Goal: Use online tool/utility: Utilize a website feature to perform a specific function

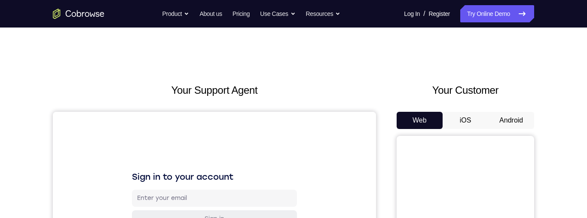
click at [505, 122] on button "Android" at bounding box center [511, 120] width 46 height 17
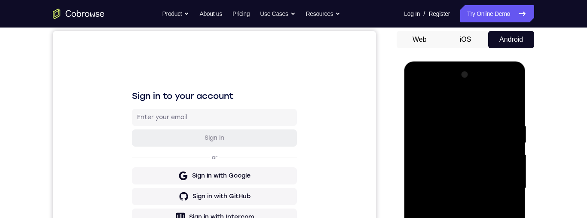
scroll to position [196, 0]
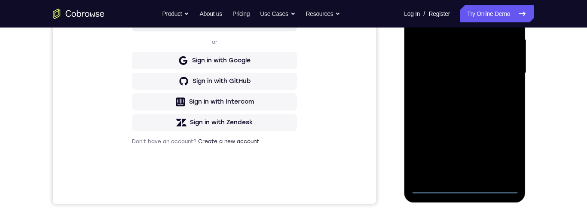
click at [465, 186] on div at bounding box center [464, 73] width 108 height 241
click at [504, 154] on div at bounding box center [464, 73] width 108 height 241
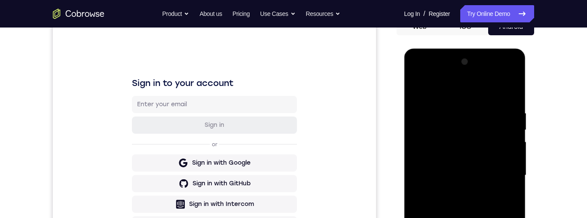
click at [450, 86] on div at bounding box center [464, 175] width 108 height 241
click at [501, 170] on div at bounding box center [464, 175] width 108 height 241
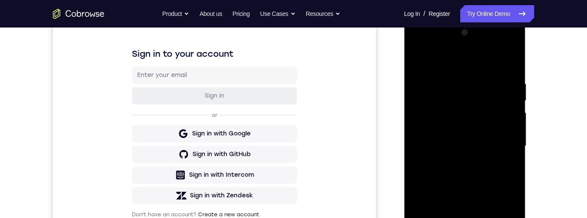
click at [456, 217] on div at bounding box center [464, 146] width 108 height 241
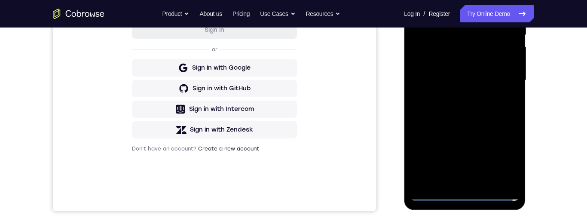
click at [446, 70] on div at bounding box center [464, 80] width 108 height 241
click at [480, 62] on div at bounding box center [464, 80] width 108 height 241
click at [436, 80] on div at bounding box center [464, 80] width 108 height 241
click at [443, 111] on div at bounding box center [464, 80] width 108 height 241
click at [466, 109] on div at bounding box center [464, 80] width 108 height 241
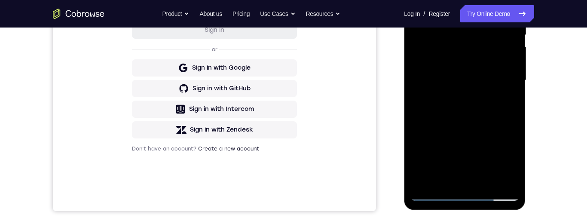
click at [499, 0] on div at bounding box center [464, 80] width 108 height 241
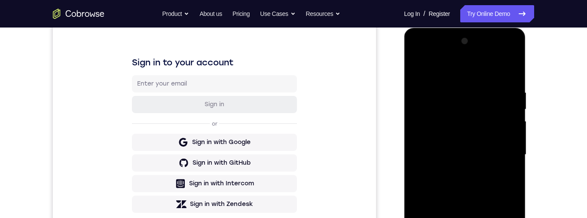
click at [416, 55] on div at bounding box center [464, 154] width 108 height 241
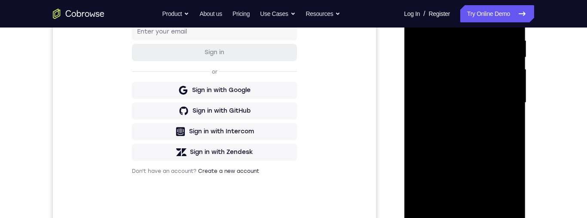
click at [427, 73] on div at bounding box center [464, 102] width 108 height 241
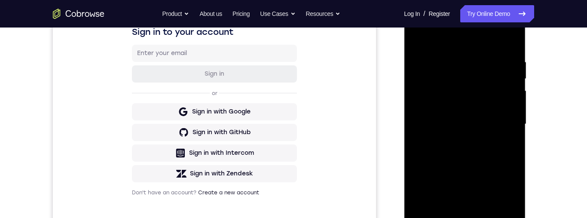
click at [483, 159] on div at bounding box center [464, 124] width 108 height 241
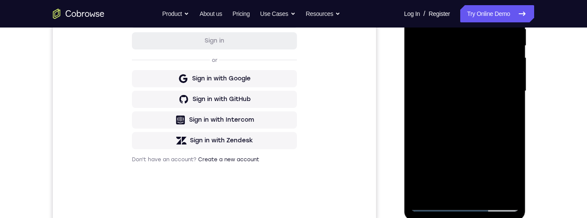
click at [487, 188] on div at bounding box center [464, 91] width 108 height 241
click at [477, 138] on div at bounding box center [464, 91] width 108 height 241
click at [496, 153] on div at bounding box center [464, 91] width 108 height 241
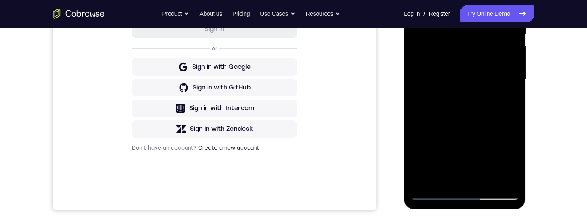
click at [499, 153] on div at bounding box center [464, 79] width 108 height 241
click at [504, 153] on div at bounding box center [464, 79] width 108 height 241
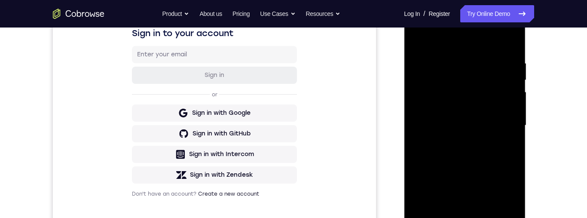
click at [421, 41] on div at bounding box center [464, 125] width 108 height 241
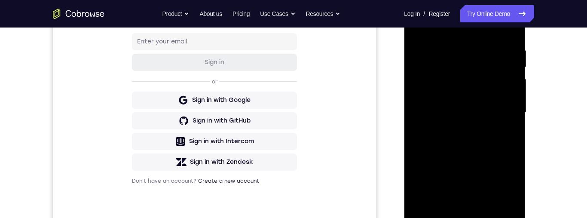
scroll to position [178, 0]
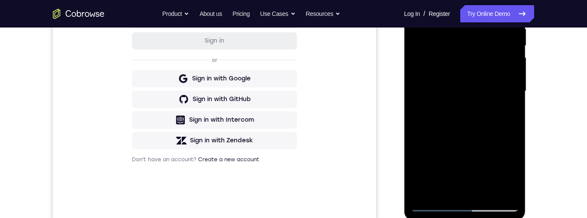
click at [480, 98] on div at bounding box center [464, 91] width 108 height 241
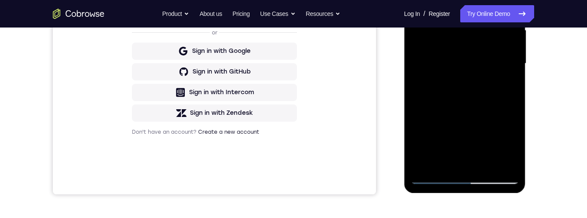
scroll to position [144, 0]
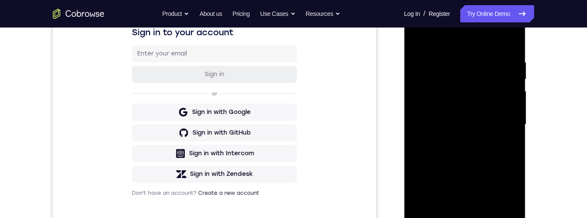
click at [417, 37] on div at bounding box center [464, 124] width 108 height 241
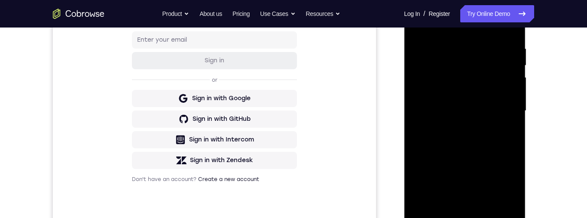
click at [476, 140] on div at bounding box center [464, 111] width 108 height 241
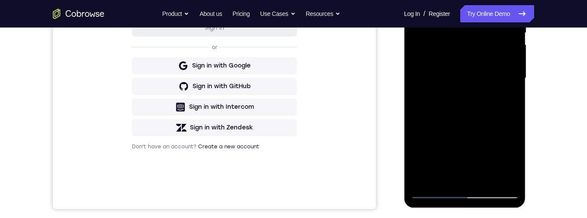
scroll to position [138, 0]
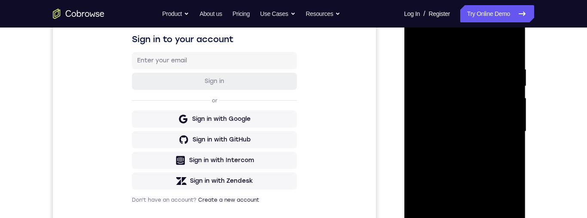
click at [419, 48] on div at bounding box center [464, 131] width 108 height 241
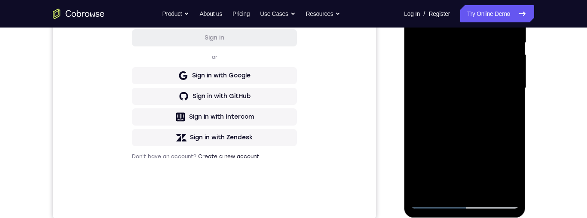
click at [494, 133] on div at bounding box center [464, 88] width 108 height 241
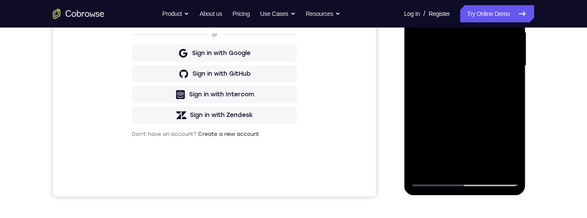
scroll to position [142, 0]
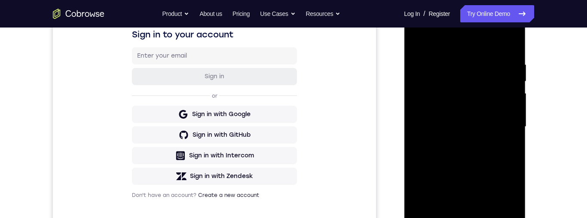
click at [415, 34] on div at bounding box center [464, 126] width 108 height 241
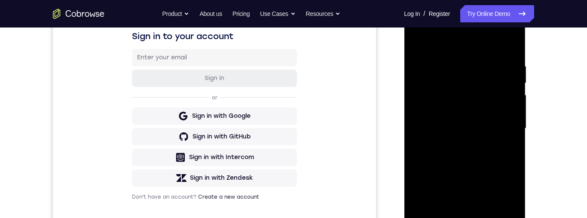
click at [432, 100] on div at bounding box center [464, 128] width 108 height 241
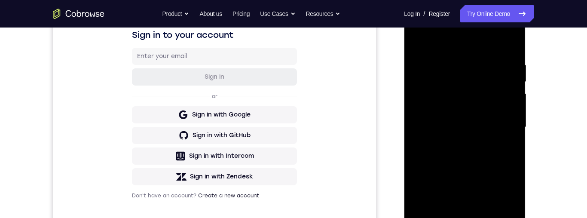
scroll to position [191, 0]
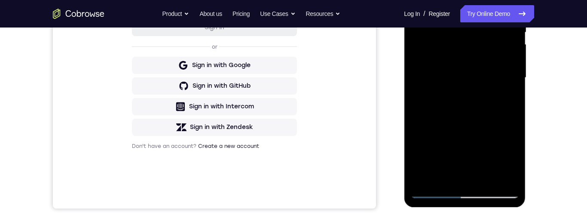
click at [489, 180] on div at bounding box center [464, 77] width 108 height 241
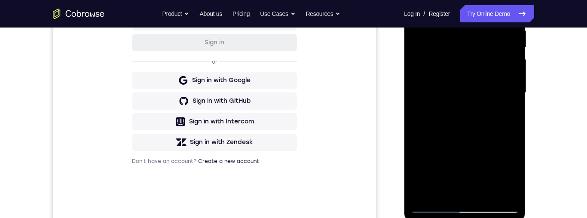
click at [479, 76] on div at bounding box center [464, 92] width 108 height 241
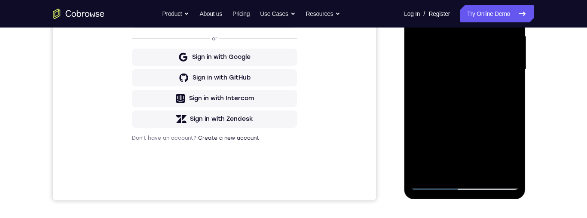
scroll to position [128, 0]
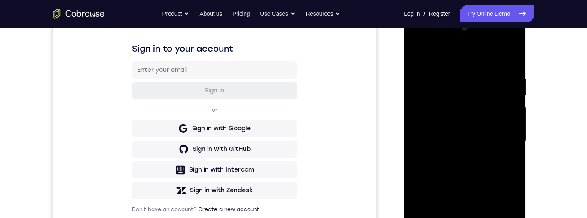
click at [416, 54] on div at bounding box center [464, 141] width 108 height 241
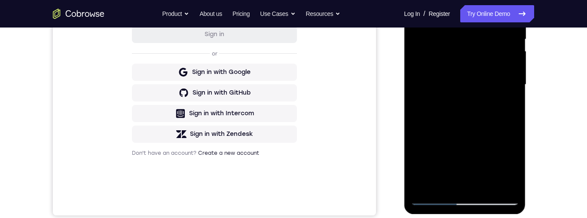
click at [487, 146] on div at bounding box center [464, 84] width 108 height 241
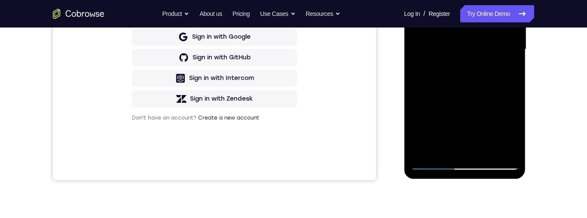
scroll to position [159, 0]
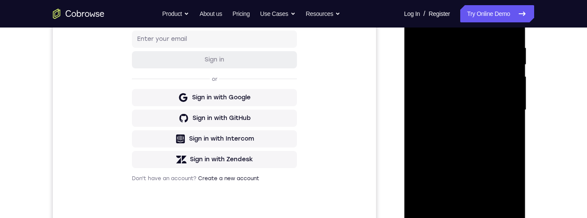
click at [420, 26] on div at bounding box center [464, 110] width 108 height 241
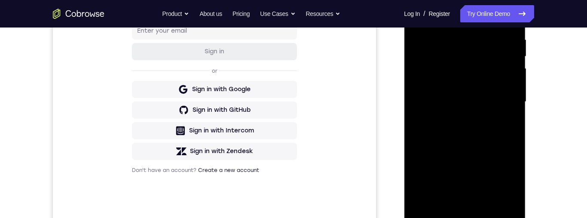
scroll to position [164, 0]
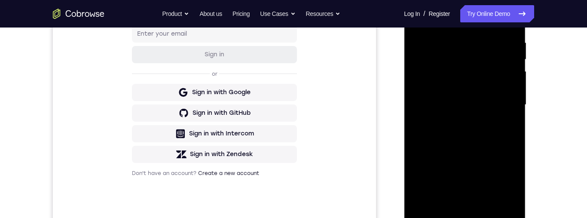
click at [513, 58] on div at bounding box center [464, 105] width 108 height 241
click at [474, 89] on div at bounding box center [464, 105] width 108 height 241
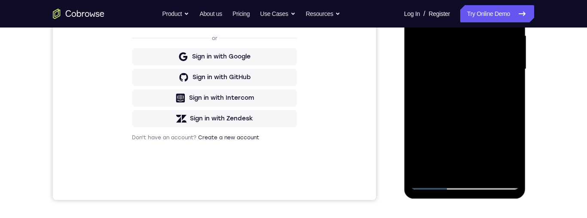
scroll to position [154, 0]
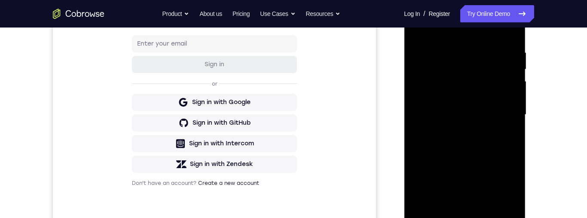
click at [419, 31] on div at bounding box center [464, 114] width 108 height 241
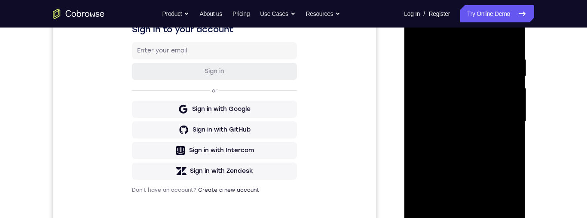
scroll to position [146, 0]
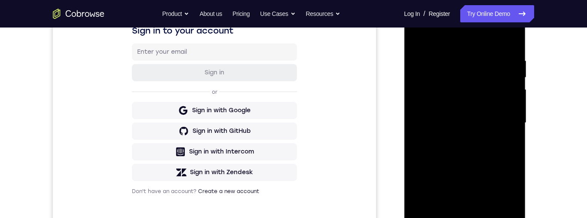
click at [515, 73] on div at bounding box center [464, 123] width 108 height 241
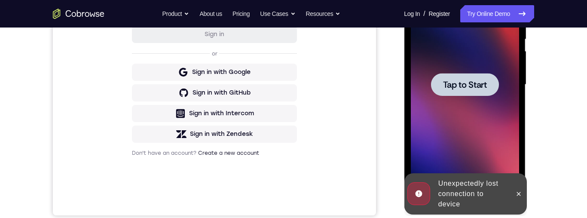
scroll to position [249, 0]
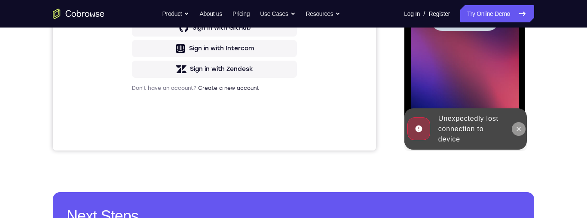
click at [522, 127] on button at bounding box center [518, 129] width 14 height 14
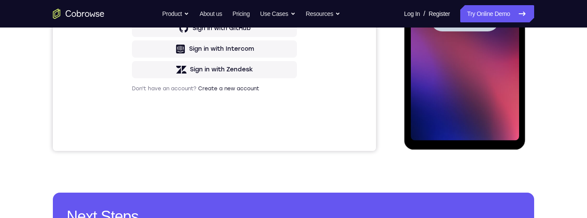
click at [486, 16] on span "Tap to Start" at bounding box center [465, 20] width 44 height 9
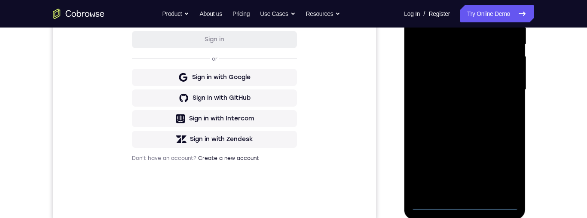
scroll to position [218, 0]
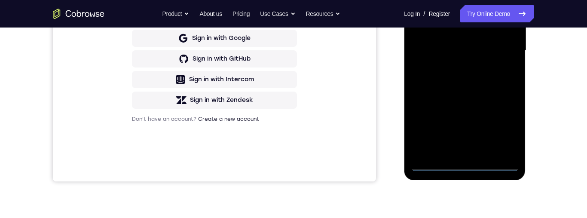
click at [464, 167] on div at bounding box center [464, 50] width 108 height 241
click at [506, 128] on div at bounding box center [464, 50] width 108 height 241
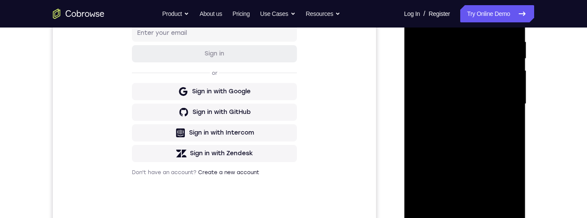
scroll to position [126, 0]
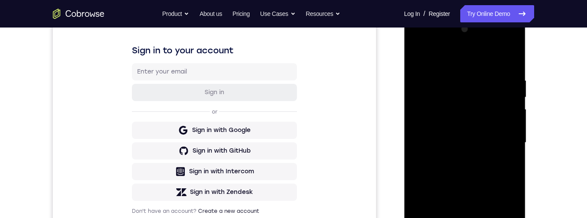
click at [477, 60] on div at bounding box center [464, 142] width 108 height 241
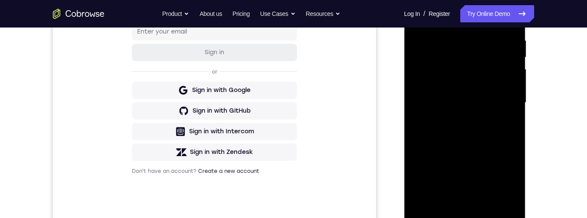
click at [506, 98] on div at bounding box center [464, 102] width 108 height 241
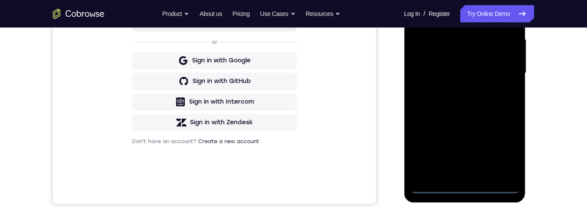
scroll to position [169, 0]
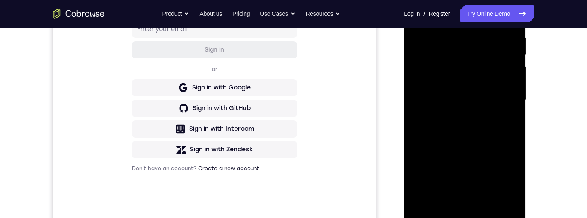
click at [458, 118] on div at bounding box center [464, 100] width 108 height 241
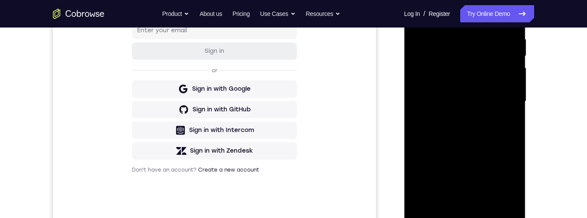
click at [477, 93] on div at bounding box center [464, 101] width 108 height 241
click at [472, 83] on div at bounding box center [464, 101] width 108 height 241
click at [497, 100] on div at bounding box center [464, 101] width 108 height 241
click at [497, 130] on div at bounding box center [464, 101] width 108 height 241
click at [469, 123] on div at bounding box center [464, 101] width 108 height 241
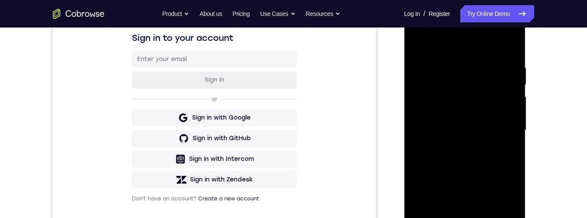
scroll to position [183, 0]
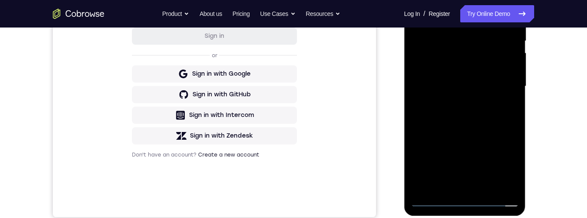
click at [498, 118] on div at bounding box center [464, 86] width 108 height 241
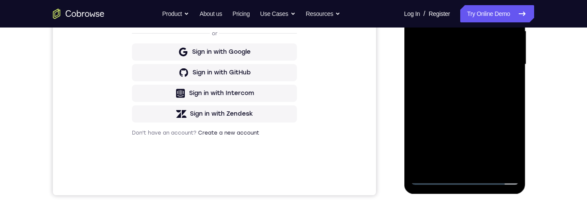
click at [489, 165] on div at bounding box center [464, 64] width 108 height 241
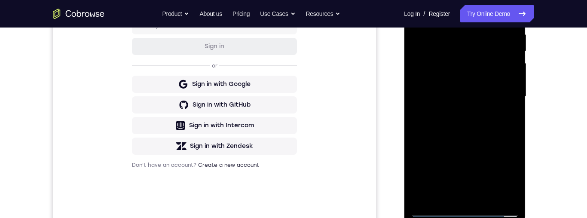
click at [469, 140] on div at bounding box center [464, 96] width 108 height 241
click at [485, 79] on div at bounding box center [464, 96] width 108 height 241
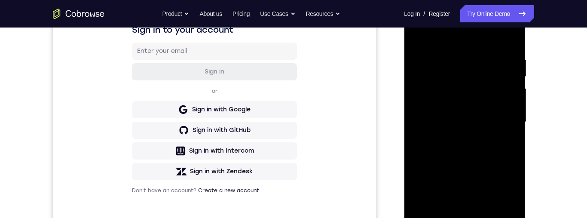
scroll to position [105, 0]
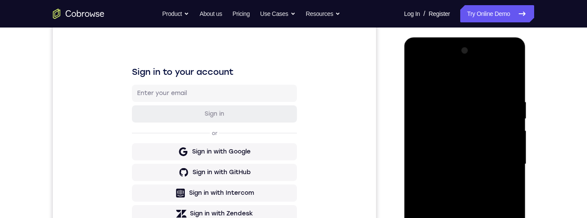
click at [416, 77] on div at bounding box center [464, 164] width 108 height 241
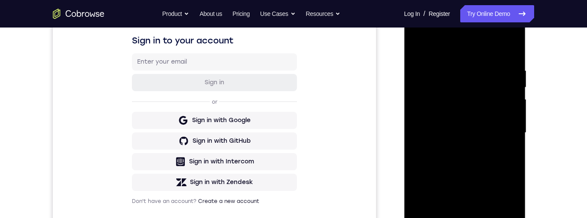
click at [423, 43] on div at bounding box center [464, 132] width 108 height 241
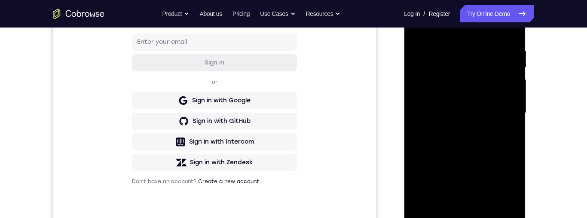
scroll to position [82, 0]
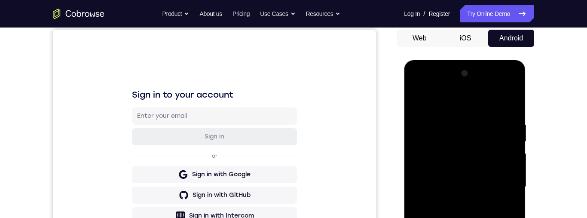
click at [510, 149] on div at bounding box center [464, 187] width 108 height 241
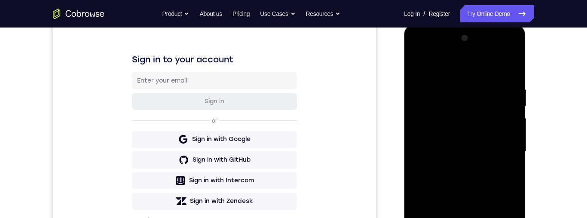
click at [468, 122] on div at bounding box center [464, 151] width 108 height 241
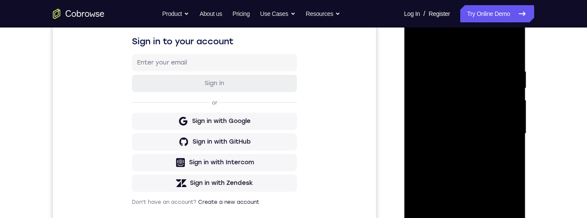
click at [465, 159] on div at bounding box center [464, 133] width 108 height 241
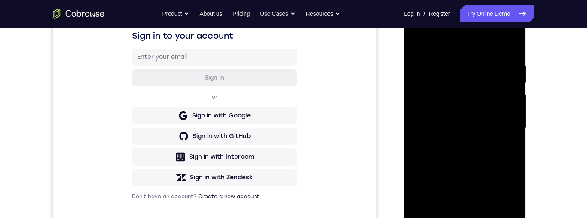
click at [459, 54] on div at bounding box center [464, 128] width 108 height 241
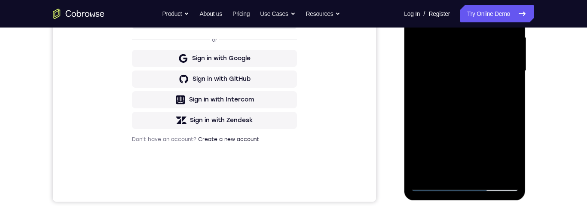
scroll to position [136, 0]
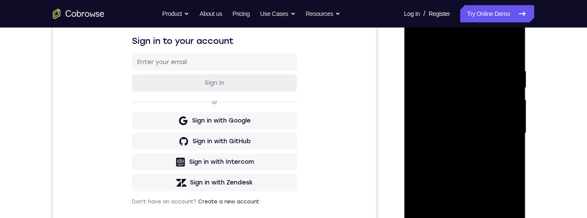
click at [506, 116] on div at bounding box center [464, 133] width 108 height 241
click at [513, 50] on div at bounding box center [464, 133] width 108 height 241
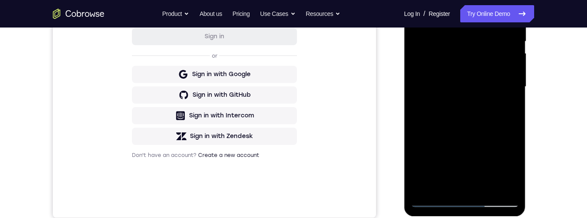
click at [488, 186] on div at bounding box center [464, 86] width 108 height 241
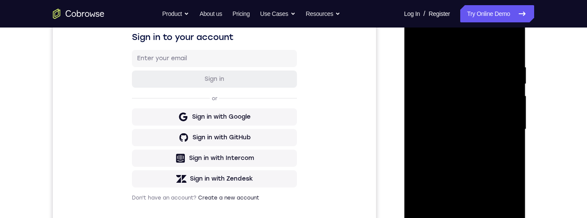
click at [487, 112] on div at bounding box center [464, 129] width 108 height 241
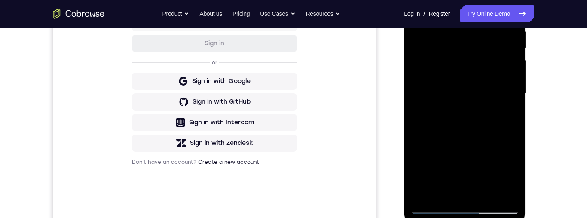
scroll to position [91, 0]
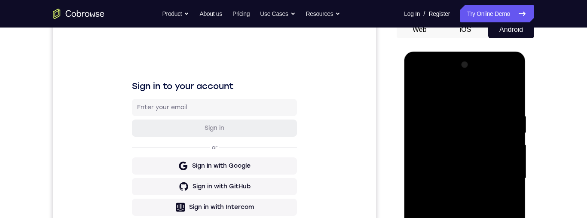
click at [417, 94] on div at bounding box center [464, 178] width 108 height 241
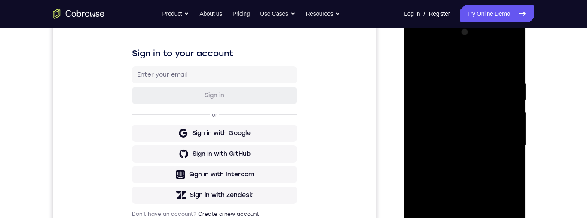
click at [421, 56] on div at bounding box center [464, 145] width 108 height 241
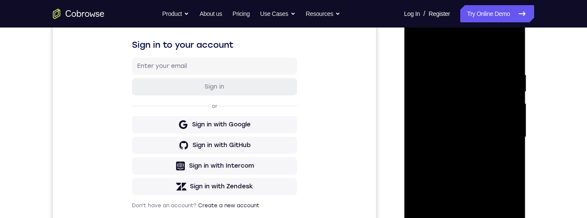
scroll to position [134, 0]
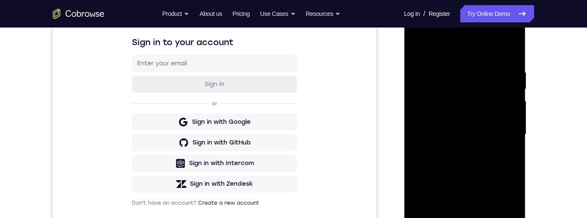
click at [511, 63] on div at bounding box center [464, 134] width 108 height 241
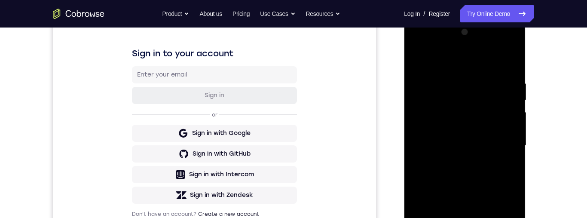
scroll to position [137, 0]
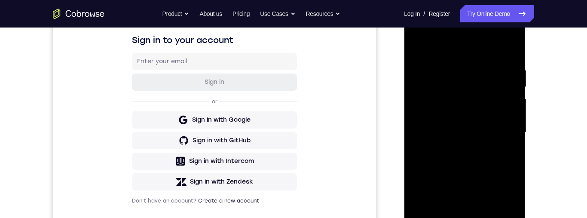
click at [511, 113] on div at bounding box center [464, 132] width 108 height 241
click at [511, 51] on div at bounding box center [464, 132] width 108 height 241
click at [510, 65] on div at bounding box center [464, 132] width 108 height 241
click at [510, 144] on div at bounding box center [464, 132] width 108 height 241
click at [513, 142] on div at bounding box center [464, 132] width 108 height 241
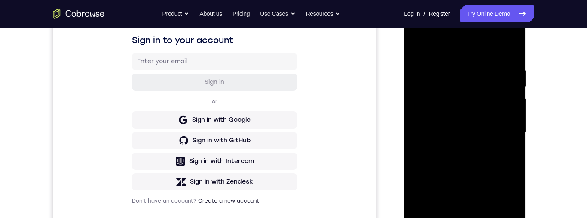
click at [513, 142] on div at bounding box center [464, 132] width 108 height 241
click at [513, 141] on div at bounding box center [464, 132] width 108 height 241
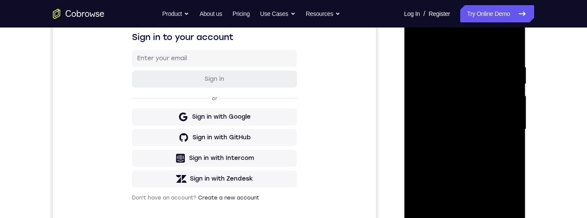
click at [418, 133] on div at bounding box center [464, 129] width 108 height 241
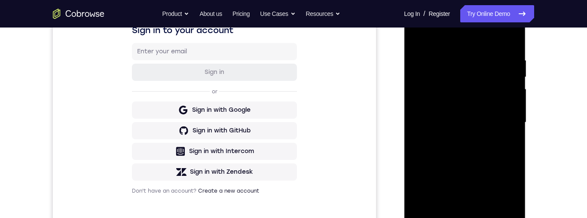
scroll to position [159, 0]
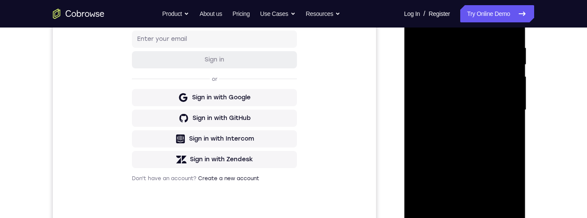
click at [516, 148] on div at bounding box center [464, 110] width 108 height 241
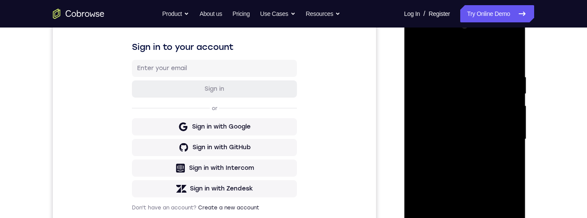
click at [516, 145] on div at bounding box center [464, 139] width 108 height 241
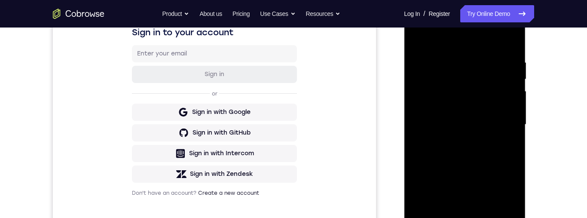
scroll to position [148, 0]
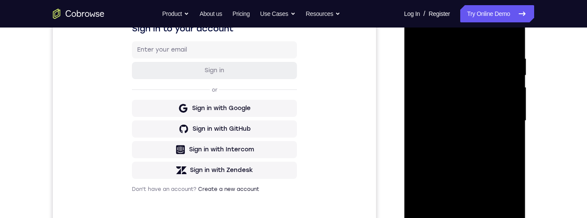
click at [511, 145] on div at bounding box center [464, 120] width 108 height 241
click at [512, 38] on div at bounding box center [464, 121] width 108 height 241
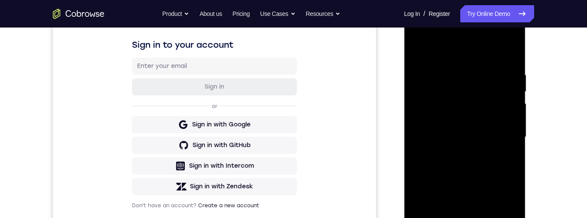
scroll to position [147, 0]
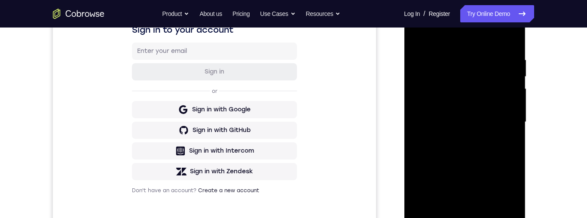
click at [490, 217] on div at bounding box center [464, 122] width 108 height 241
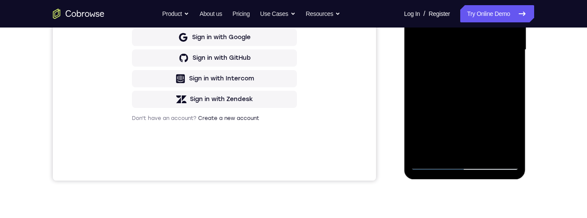
scroll to position [183, 0]
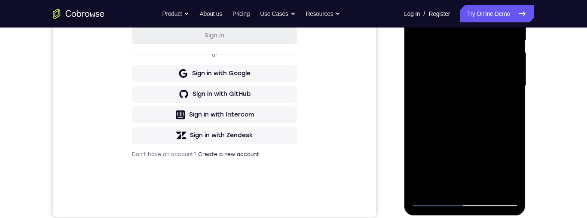
click at [489, 67] on div at bounding box center [464, 86] width 108 height 241
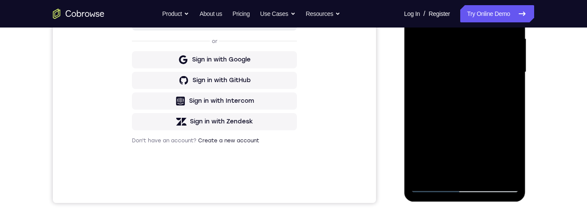
scroll to position [141, 0]
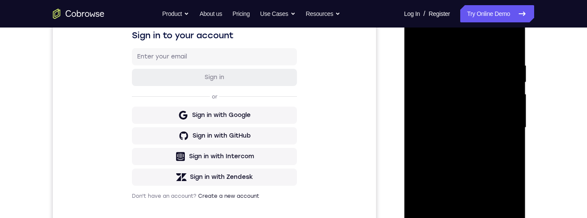
click at [420, 44] on div at bounding box center [464, 127] width 108 height 241
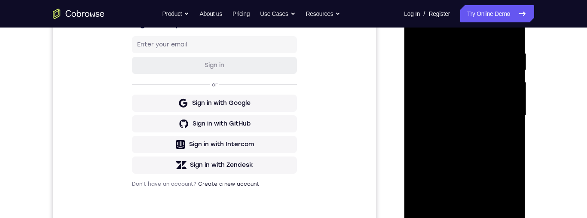
scroll to position [148, 0]
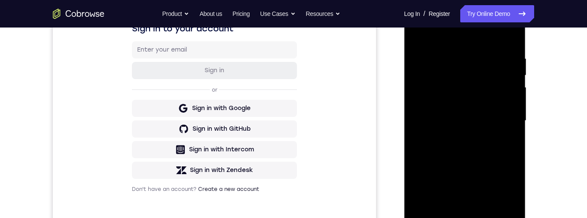
click at [422, 30] on div at bounding box center [464, 120] width 108 height 241
click at [511, 33] on div at bounding box center [464, 120] width 108 height 241
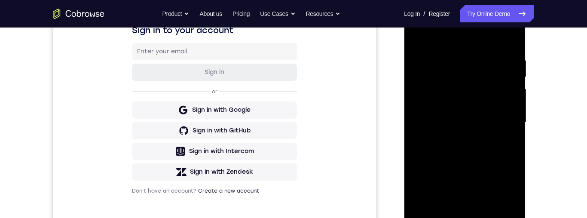
scroll to position [149, 0]
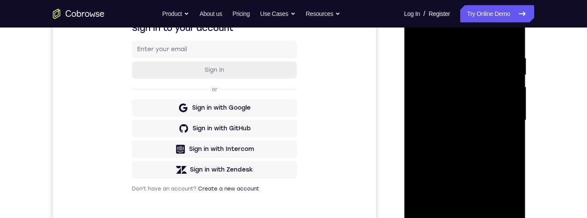
click at [517, 88] on div at bounding box center [464, 120] width 108 height 241
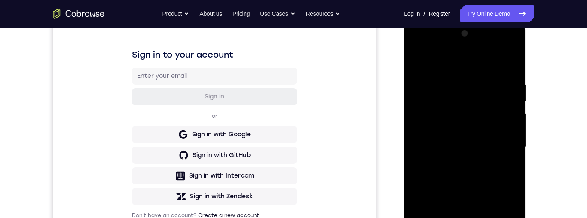
click at [512, 62] on div at bounding box center [464, 147] width 108 height 241
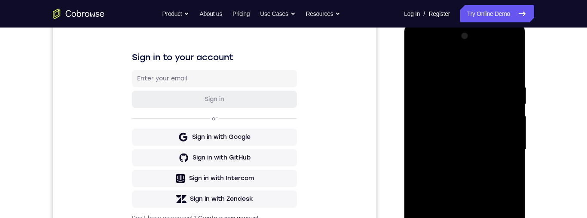
scroll to position [137, 0]
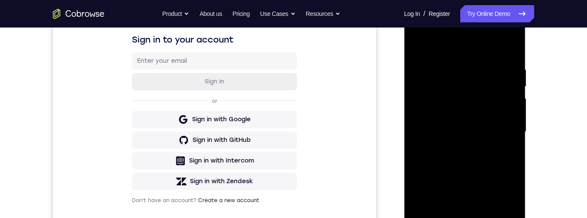
click at [418, 44] on div at bounding box center [464, 132] width 108 height 241
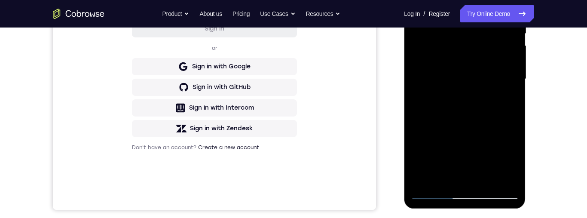
scroll to position [228, 0]
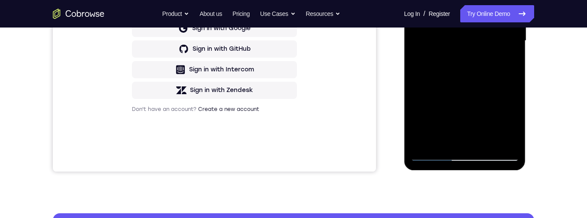
click at [509, 144] on div at bounding box center [464, 41] width 108 height 241
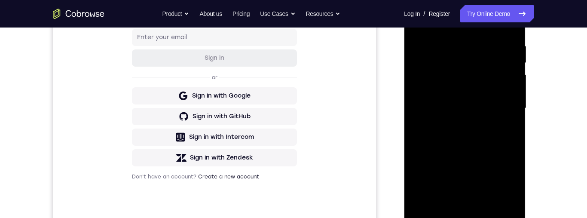
scroll to position [190, 0]
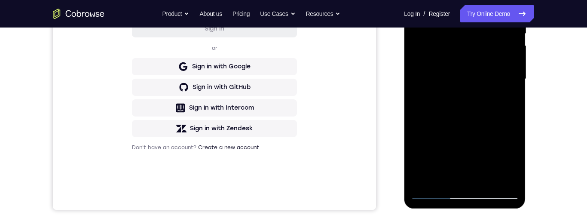
click at [490, 183] on div at bounding box center [464, 79] width 108 height 241
click at [495, 64] on div at bounding box center [464, 79] width 108 height 241
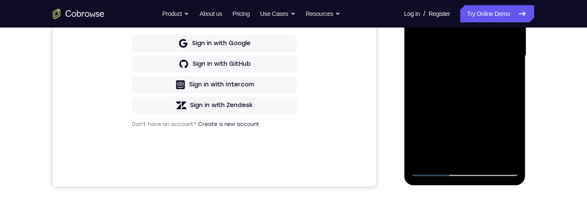
scroll to position [214, 0]
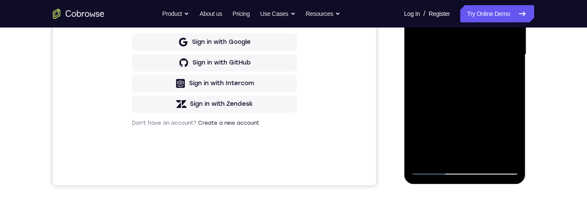
click at [512, 138] on div at bounding box center [464, 54] width 108 height 241
click at [512, 135] on div at bounding box center [464, 54] width 108 height 241
click at [512, 136] on div at bounding box center [464, 54] width 108 height 241
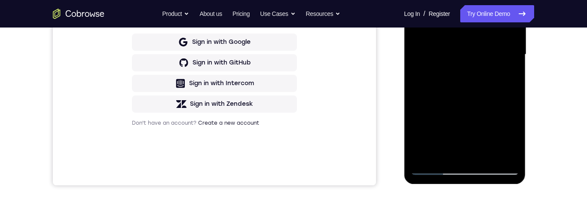
click at [512, 137] on div at bounding box center [464, 54] width 108 height 241
click at [512, 136] on div at bounding box center [464, 54] width 108 height 241
click at [512, 138] on div at bounding box center [464, 54] width 108 height 241
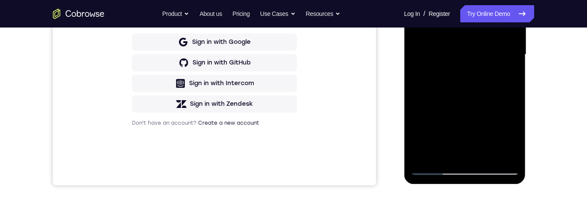
click at [512, 138] on div at bounding box center [464, 54] width 108 height 241
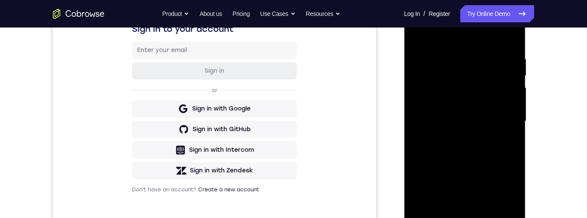
click at [421, 32] on div at bounding box center [464, 121] width 108 height 241
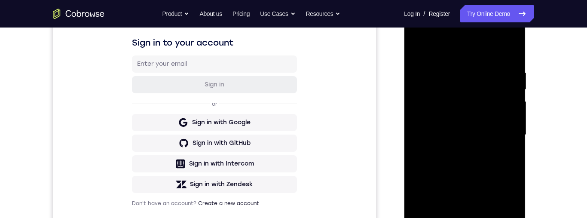
click at [493, 121] on div at bounding box center [464, 135] width 108 height 241
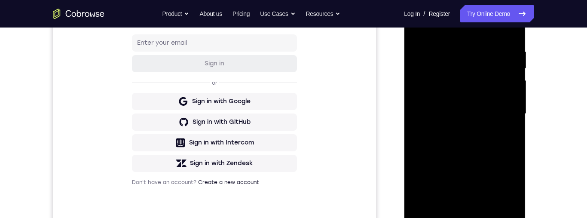
scroll to position [184, 0]
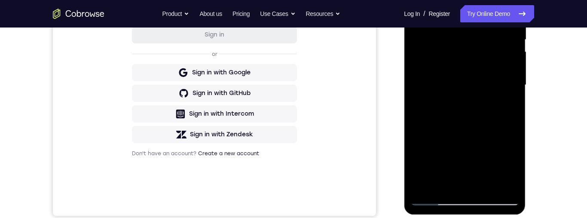
click at [466, 138] on div at bounding box center [464, 85] width 108 height 241
click at [466, 137] on div at bounding box center [464, 85] width 108 height 241
click at [514, 165] on div at bounding box center [464, 85] width 108 height 241
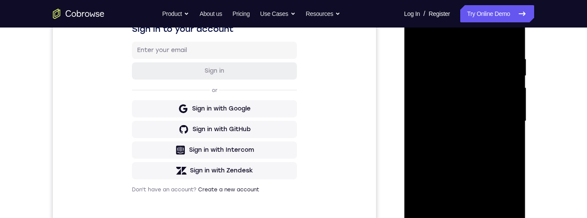
click at [479, 97] on div at bounding box center [464, 121] width 108 height 241
click at [484, 176] on div at bounding box center [464, 121] width 108 height 241
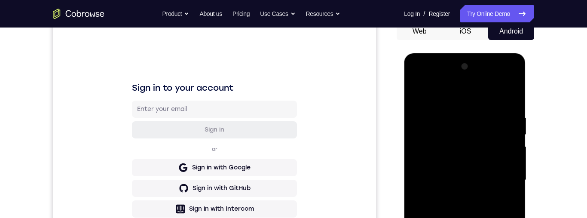
click at [416, 98] on div at bounding box center [464, 180] width 108 height 241
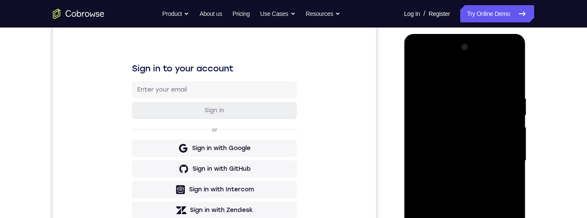
scroll to position [132, 0]
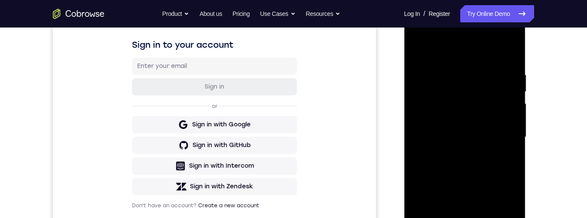
click at [481, 141] on div at bounding box center [464, 137] width 108 height 241
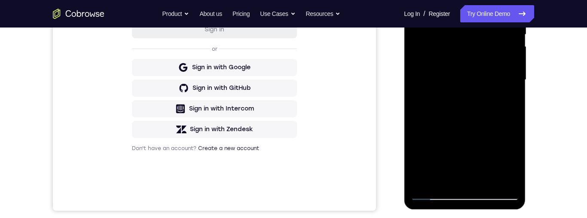
scroll to position [195, 0]
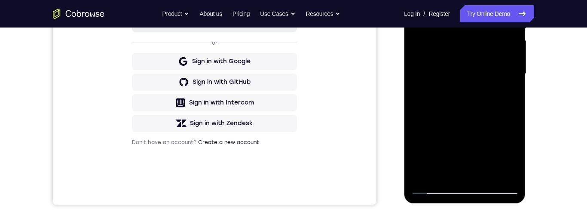
click at [512, 155] on div at bounding box center [464, 74] width 108 height 241
click at [512, 157] on div at bounding box center [464, 74] width 108 height 241
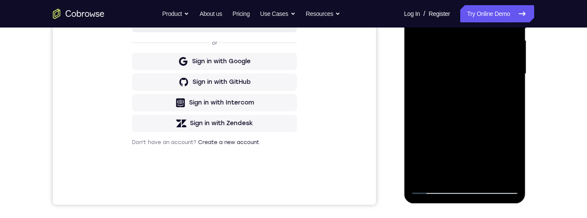
click at [512, 157] on div at bounding box center [464, 74] width 108 height 241
click at [512, 158] on div at bounding box center [464, 74] width 108 height 241
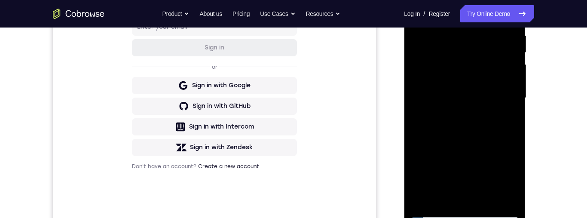
scroll to position [147, 0]
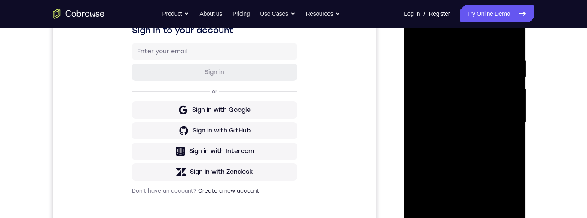
click at [419, 38] on div at bounding box center [464, 122] width 108 height 241
click at [418, 37] on div at bounding box center [464, 122] width 108 height 241
click at [476, 56] on div at bounding box center [464, 122] width 108 height 241
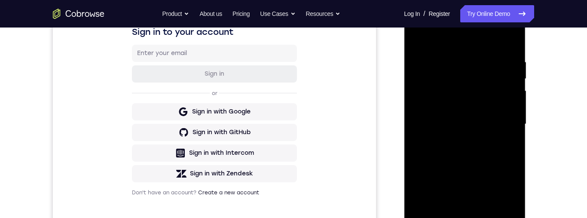
click at [513, 84] on div at bounding box center [464, 124] width 108 height 241
click at [510, 47] on div at bounding box center [464, 124] width 108 height 241
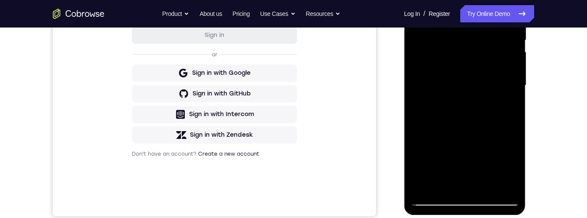
scroll to position [211, 0]
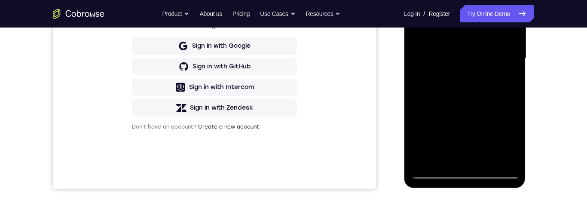
click at [489, 160] on div at bounding box center [464, 58] width 108 height 241
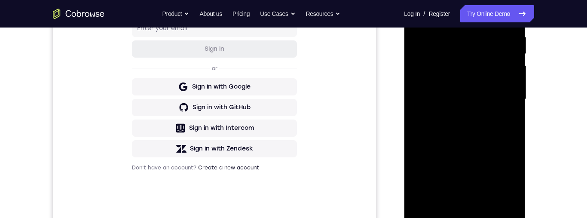
click at [491, 86] on div at bounding box center [464, 99] width 108 height 241
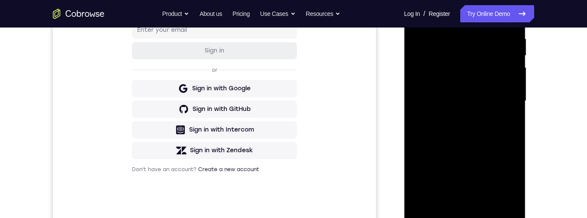
scroll to position [189, 0]
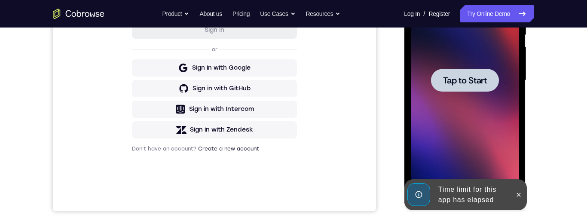
click at [523, 193] on button at bounding box center [518, 195] width 14 height 14
click at [483, 90] on div at bounding box center [465, 80] width 68 height 23
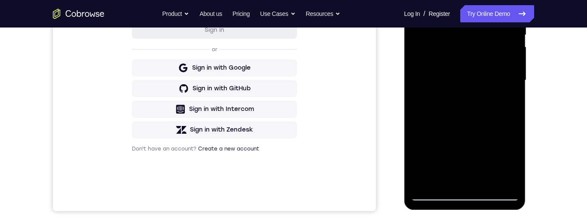
scroll to position [220, 0]
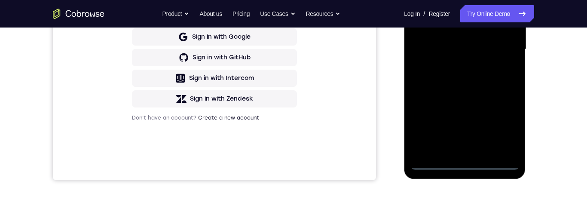
click at [466, 169] on div at bounding box center [464, 49] width 108 height 241
click at [466, 167] on div at bounding box center [464, 49] width 108 height 241
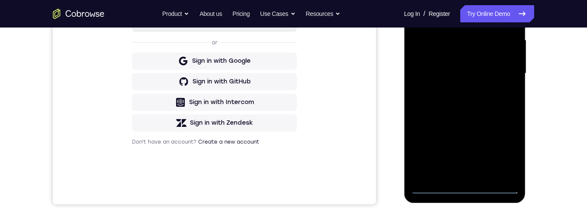
click at [504, 150] on div at bounding box center [464, 73] width 108 height 241
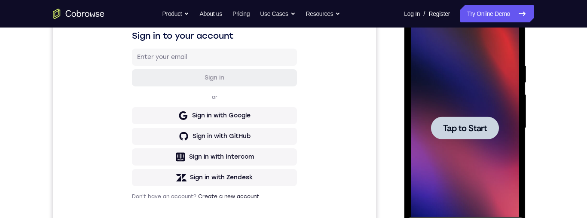
scroll to position [123, 0]
